Goal: Find specific page/section: Find specific page/section

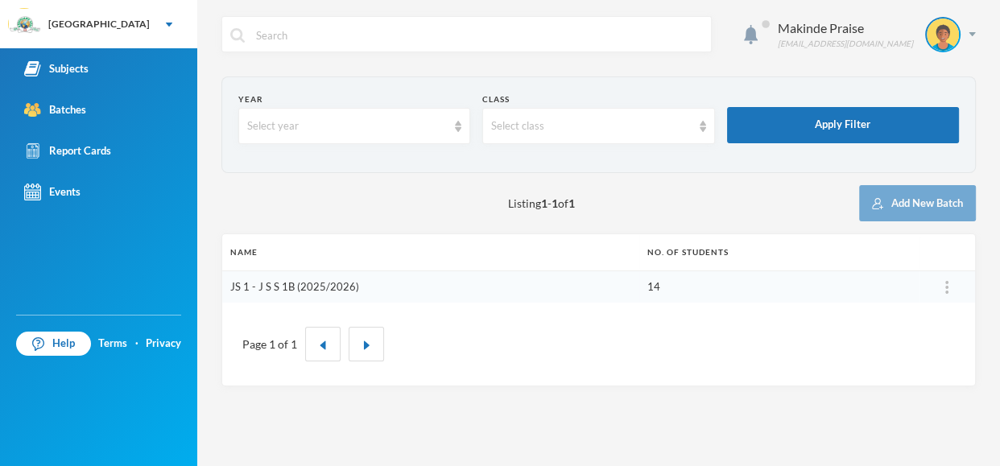
click at [302, 291] on link "JS 1 - J S S 1B (2025/2026)" at bounding box center [294, 286] width 129 height 13
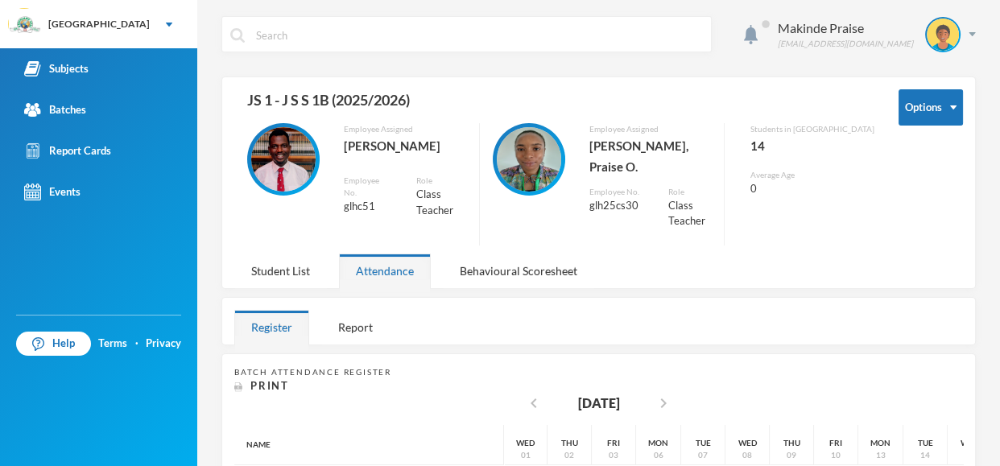
click at [998, 72] on div "Makinde Praise [EMAIL_ADDRESS][DOMAIN_NAME] Options JS 1 - J S S 1B (2025/2026)…" at bounding box center [598, 233] width 803 height 466
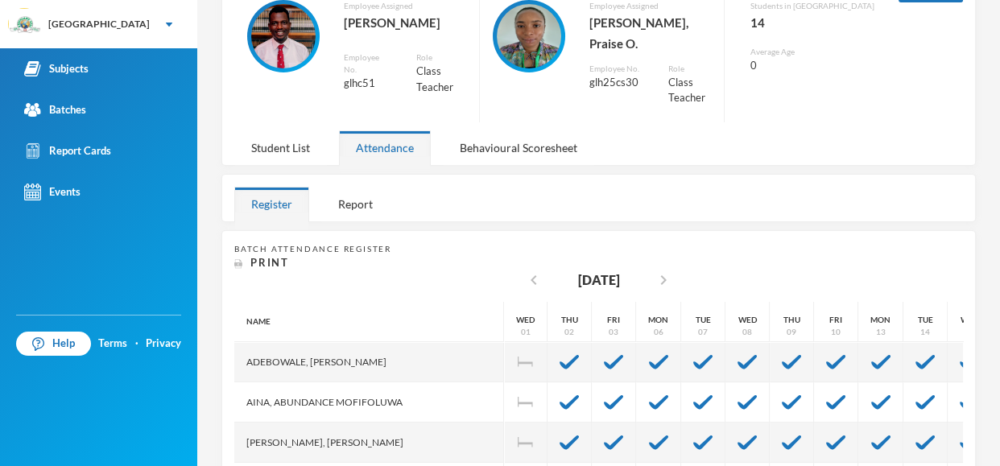
scroll to position [129, 0]
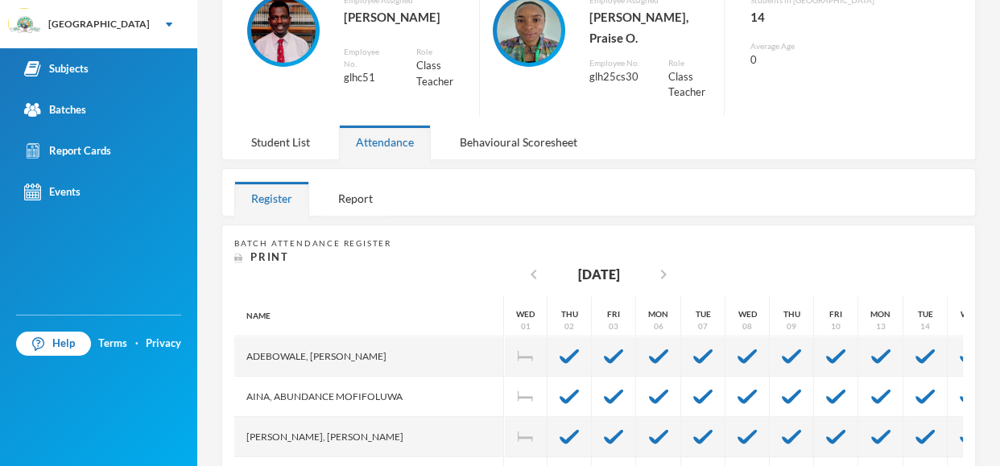
click at [998, 163] on div "Makinde Praise [EMAIL_ADDRESS][DOMAIN_NAME] Options JS 1 - J S S 1B (2025/2026)…" at bounding box center [598, 233] width 803 height 466
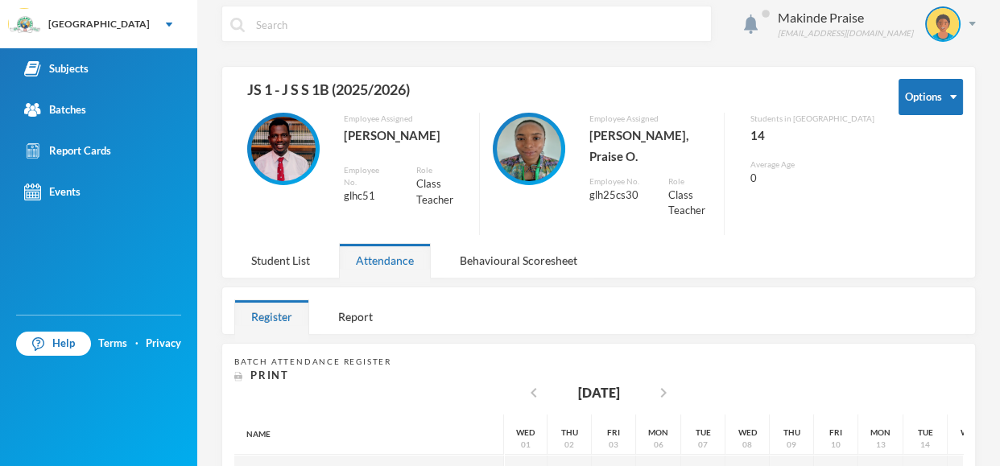
scroll to position [0, 0]
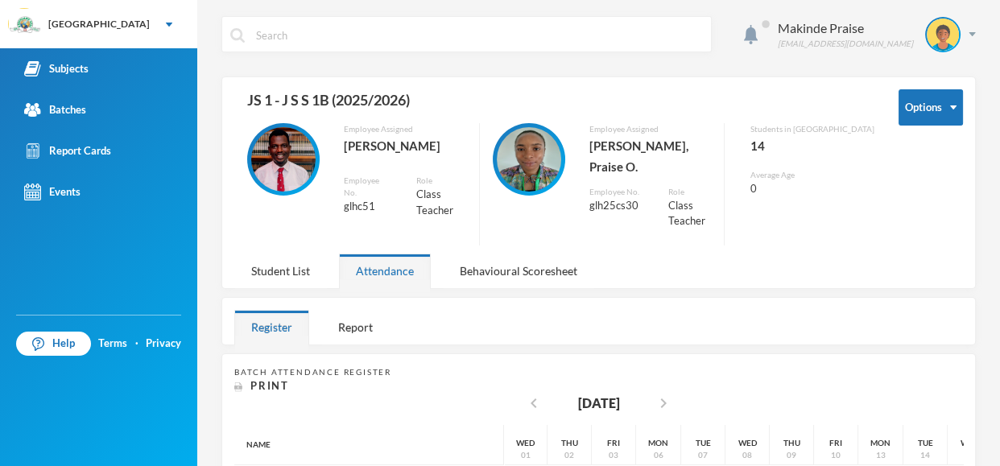
click at [998, 100] on div "Makinde Praise [EMAIL_ADDRESS][DOMAIN_NAME] Options JS 1 - J S S 1B (2025/2026)…" at bounding box center [598, 233] width 803 height 466
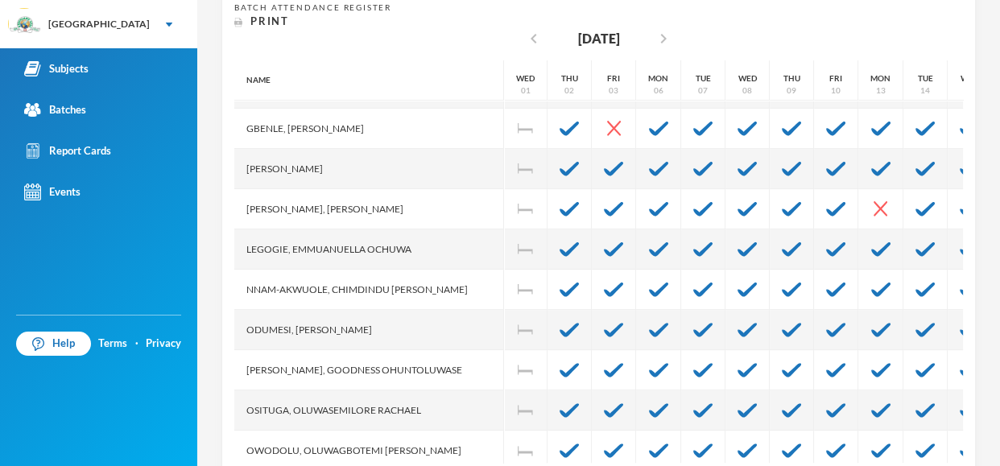
scroll to position [201, 0]
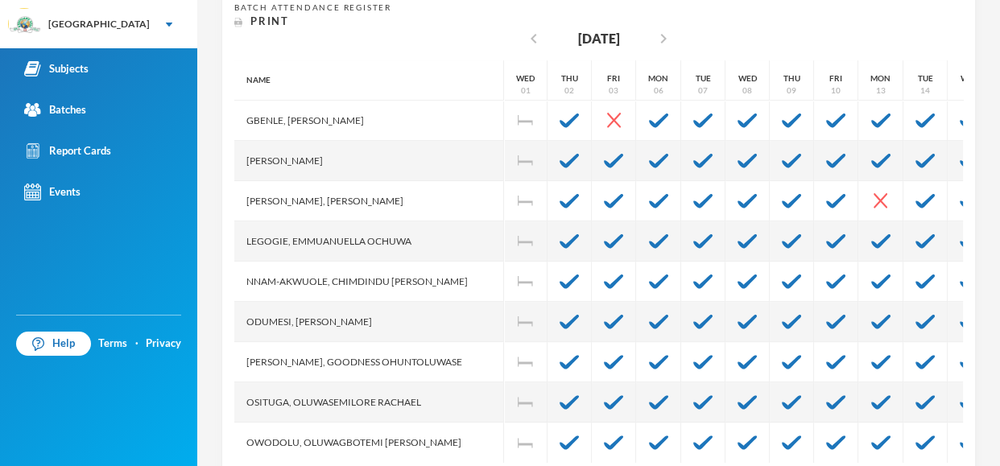
click at [301, 141] on div "[PERSON_NAME]" at bounding box center [369, 161] width 270 height 40
